Goal: Task Accomplishment & Management: Use online tool/utility

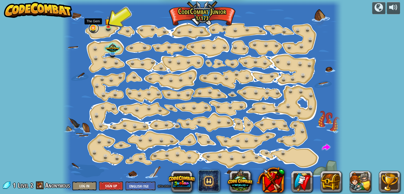
click at [97, 26] on link at bounding box center [93, 28] width 11 height 11
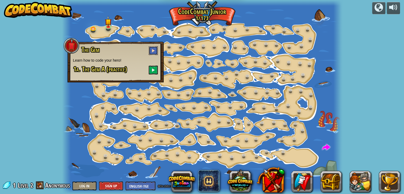
click at [151, 47] on button at bounding box center [153, 50] width 9 height 9
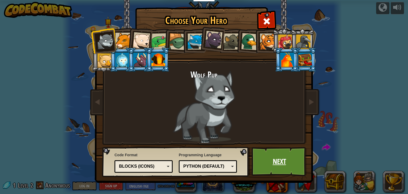
click at [271, 163] on link "Next" at bounding box center [278, 161] width 55 height 29
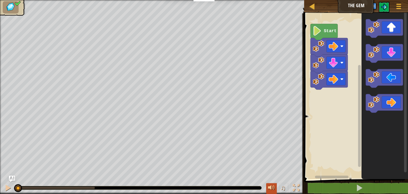
click at [268, 185] on div at bounding box center [271, 187] width 7 height 7
